Goal: Task Accomplishment & Management: Manage account settings

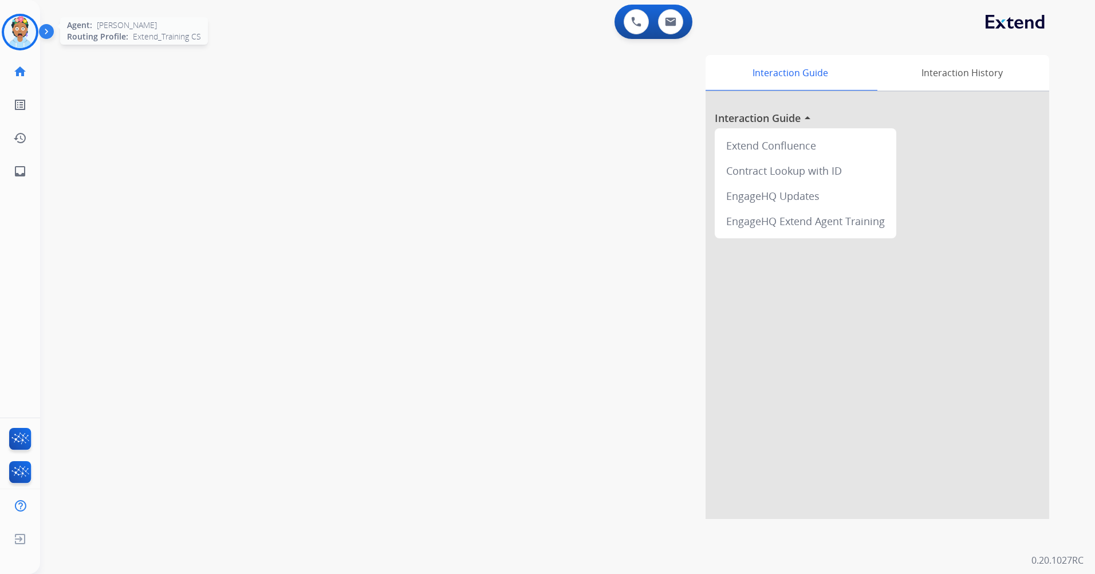
click at [21, 23] on img at bounding box center [20, 32] width 32 height 32
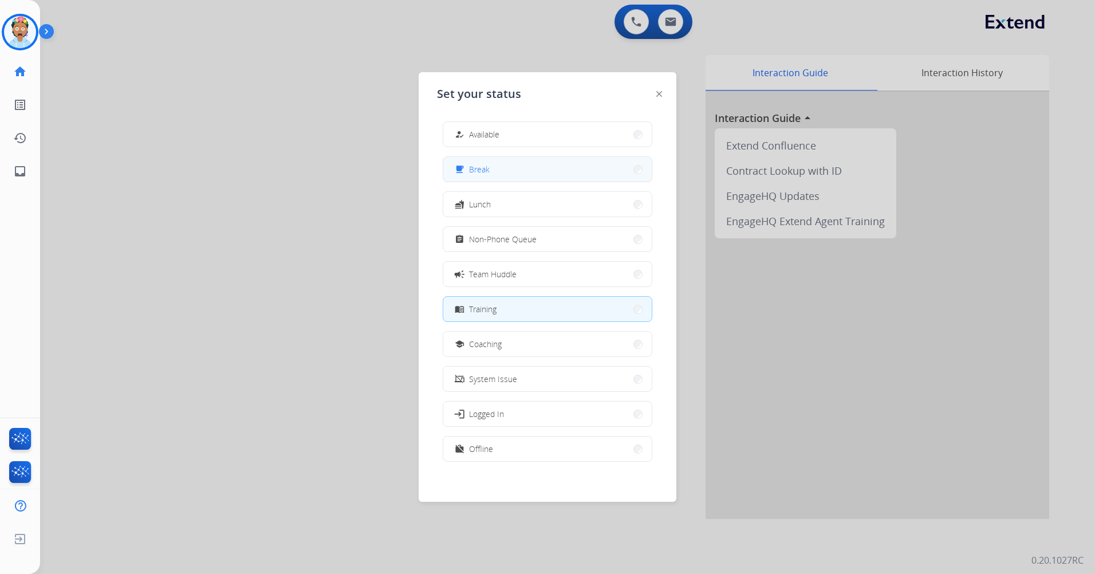
click at [506, 169] on button "free_breakfast Break" at bounding box center [547, 169] width 208 height 25
